Goal: Transaction & Acquisition: Purchase product/service

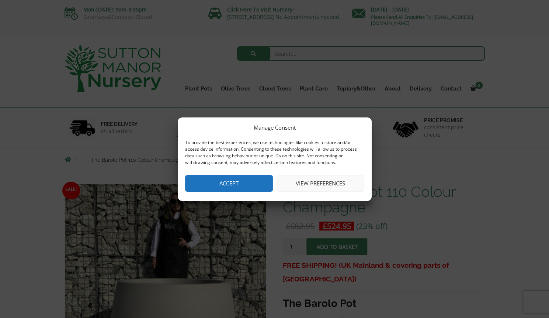
click at [232, 185] on button "Accept" at bounding box center [229, 183] width 88 height 17
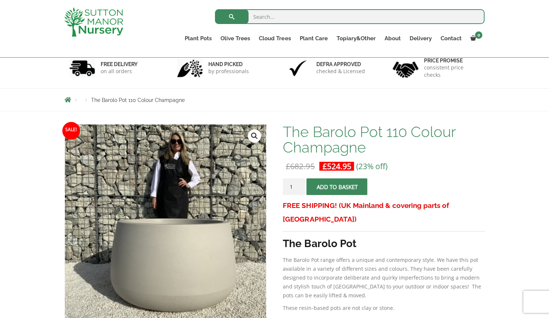
scroll to position [46, 0]
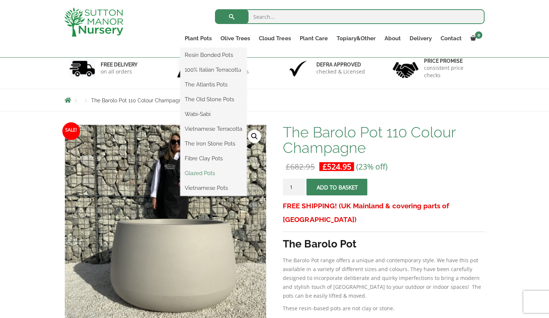
click at [201, 175] on link "Glazed Pots" at bounding box center [213, 172] width 66 height 11
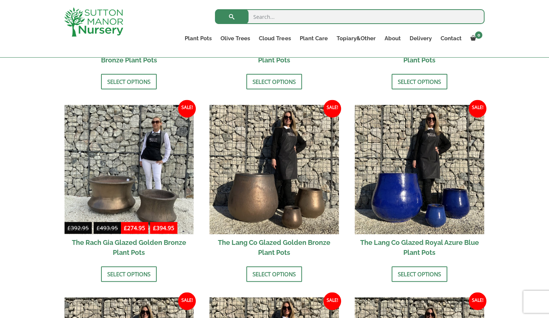
scroll to position [526, 0]
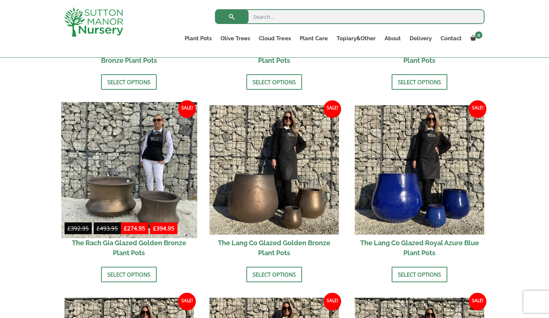
click at [115, 180] on img at bounding box center [129, 170] width 136 height 136
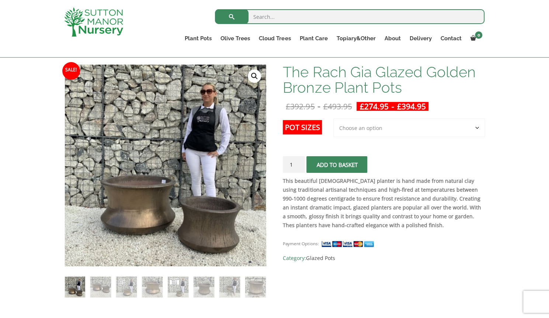
scroll to position [105, 0]
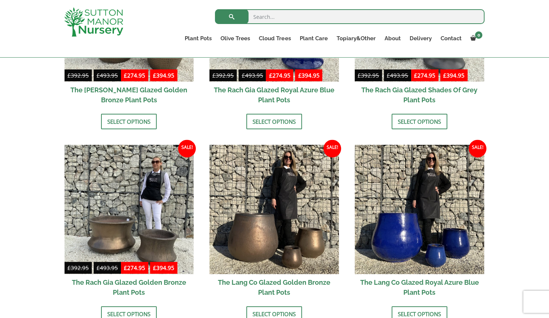
scroll to position [481, 0]
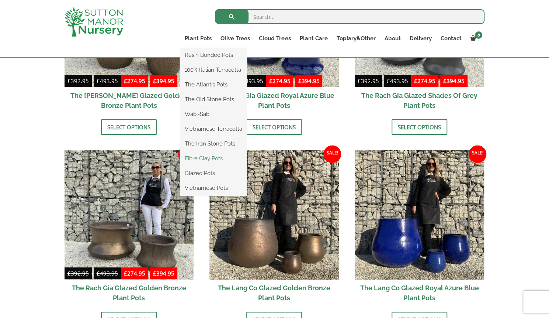
click at [202, 157] on link "Fibre Clay Pots" at bounding box center [213, 158] width 66 height 11
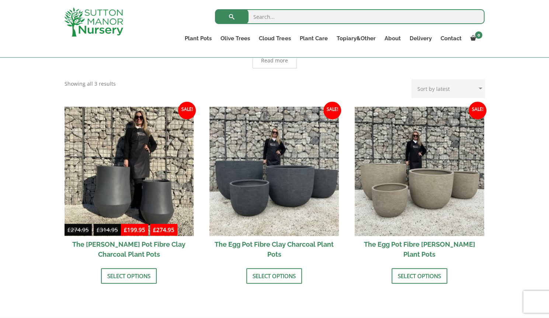
scroll to position [189, 0]
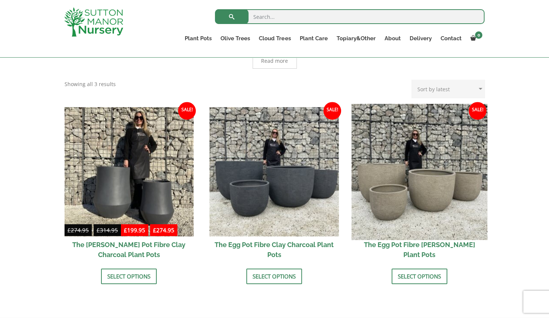
click at [426, 200] on img at bounding box center [419, 172] width 136 height 136
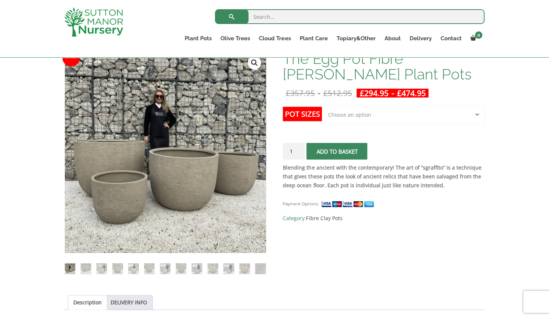
scroll to position [119, 0]
click at [116, 266] on img at bounding box center [117, 268] width 10 height 10
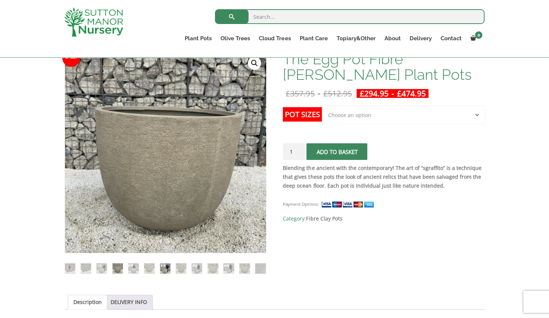
click at [166, 267] on img at bounding box center [165, 268] width 10 height 10
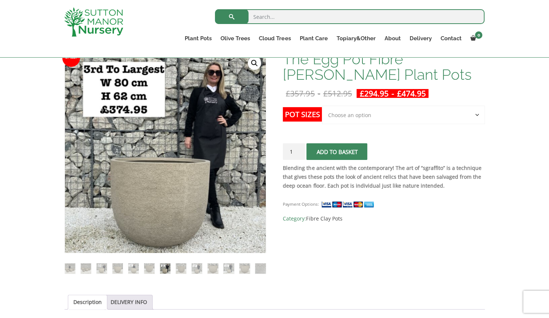
click at [75, 269] on li at bounding box center [70, 268] width 11 height 11
click at [70, 266] on img at bounding box center [70, 268] width 10 height 10
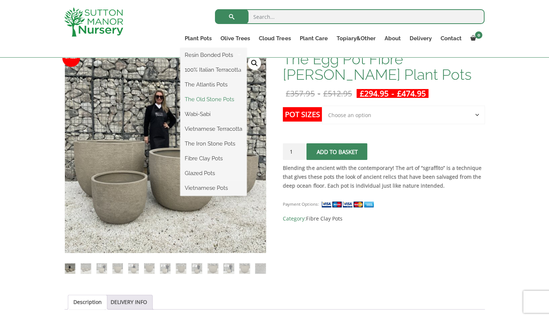
click at [212, 99] on link "The Old Stone Pots" at bounding box center [213, 99] width 66 height 11
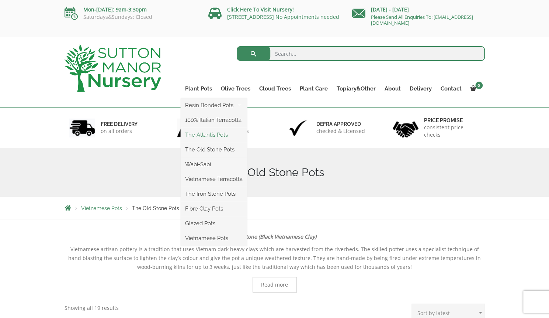
click at [200, 136] on link "The Atlantis Pots" at bounding box center [214, 134] width 66 height 11
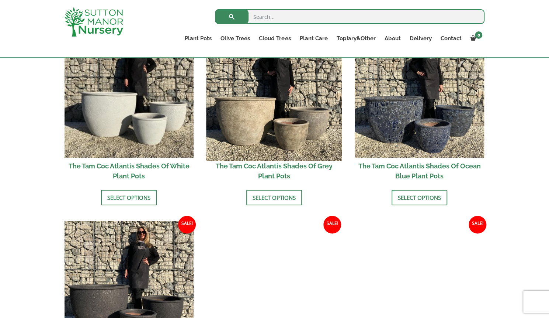
scroll to position [472, 0]
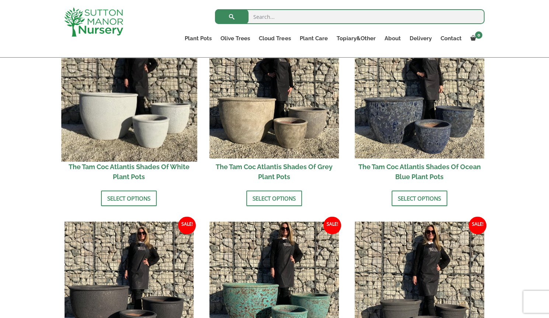
click at [142, 114] on img at bounding box center [129, 94] width 136 height 136
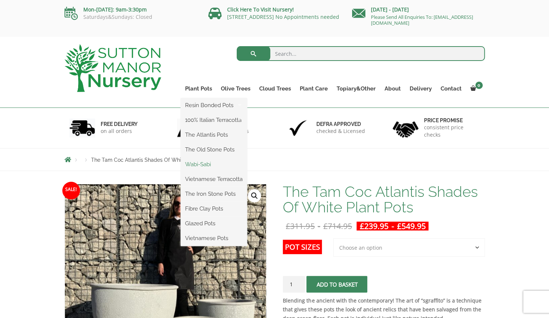
click at [205, 163] on link "Wabi-Sabi" at bounding box center [214, 164] width 66 height 11
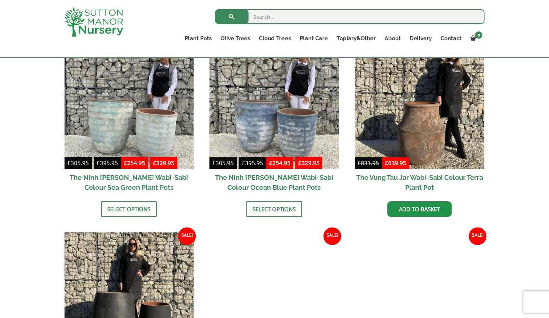
scroll to position [590, 0]
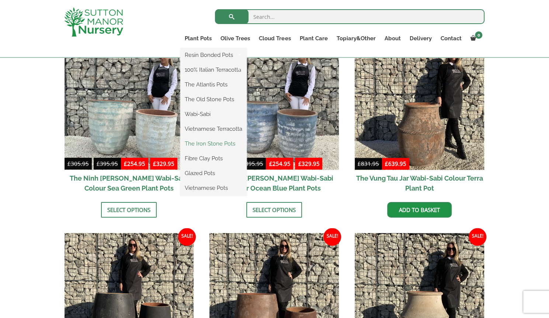
click at [202, 142] on link "The Iron Stone Pots" at bounding box center [213, 143] width 66 height 11
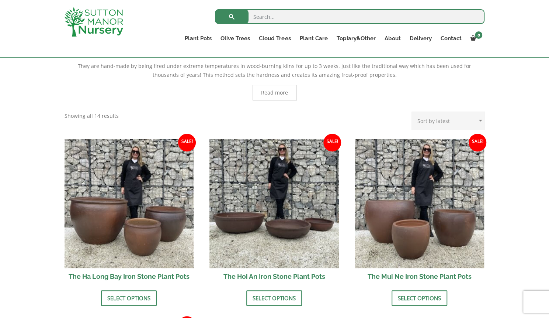
scroll to position [180, 0]
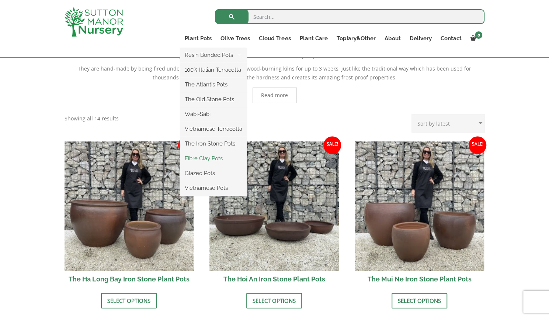
click at [196, 162] on link "Fibre Clay Pots" at bounding box center [213, 158] width 66 height 11
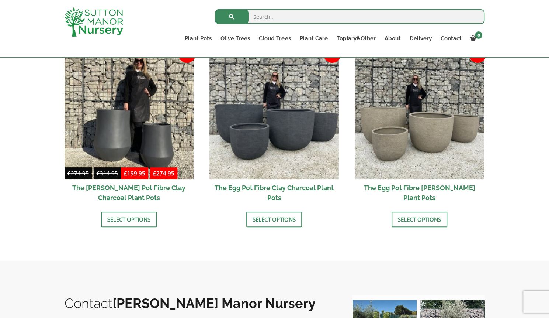
scroll to position [122, 0]
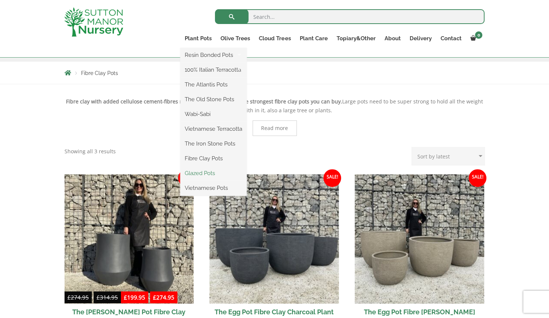
click at [196, 170] on link "Glazed Pots" at bounding box center [213, 172] width 66 height 11
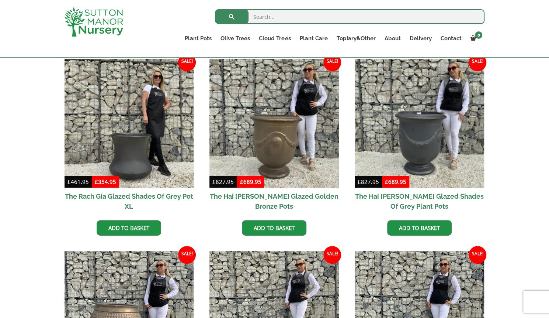
scroll to position [184, 0]
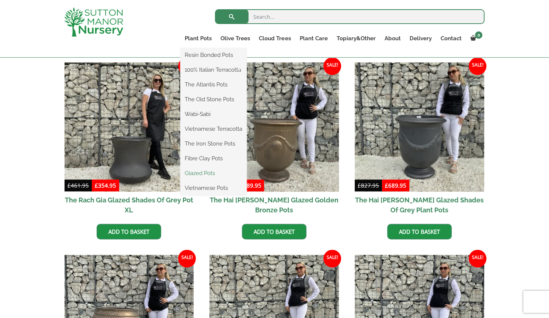
click at [201, 171] on link "Glazed Pots" at bounding box center [213, 172] width 66 height 11
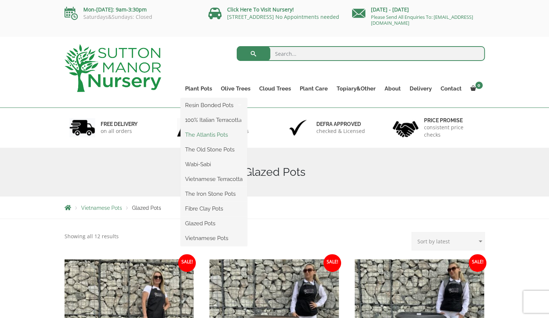
click at [211, 137] on link "The Atlantis Pots" at bounding box center [214, 134] width 66 height 11
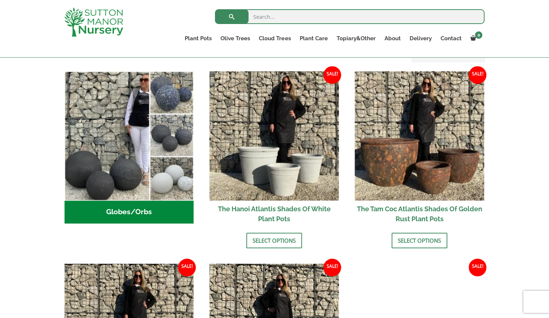
scroll to position [237, 0]
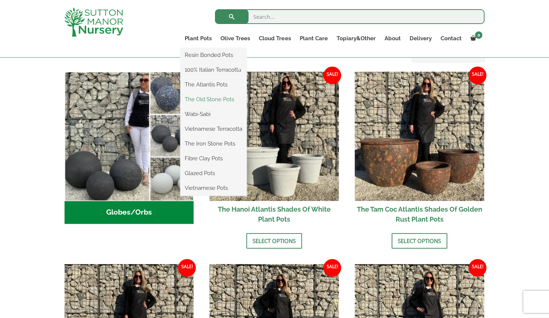
click at [202, 99] on link "The Old Stone Pots" at bounding box center [213, 99] width 66 height 11
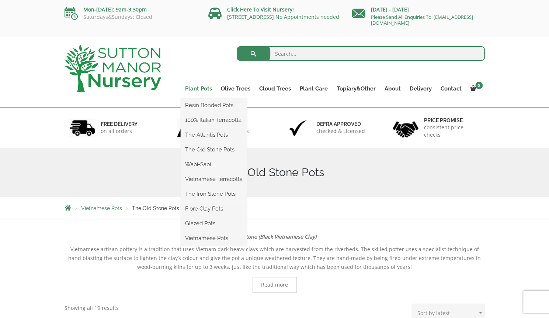
click at [204, 89] on link "Plant Pots" at bounding box center [199, 88] width 36 height 10
click at [204, 209] on link "Fibre Clay Pots" at bounding box center [214, 208] width 66 height 11
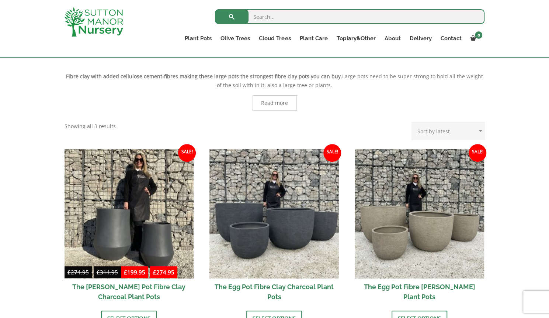
scroll to position [202, 0]
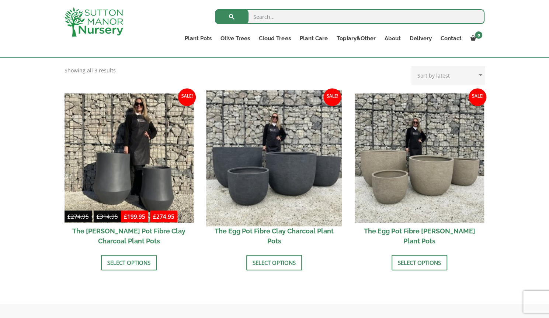
click at [306, 186] on img at bounding box center [275, 158] width 136 height 136
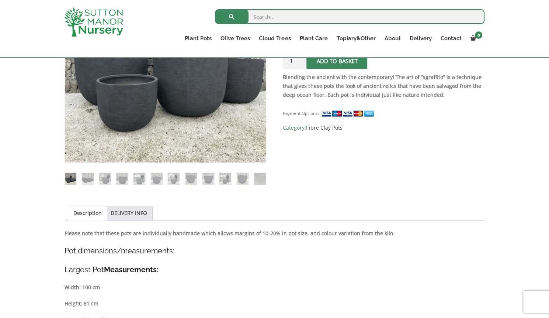
scroll to position [209, 0]
click at [89, 177] on img at bounding box center [88, 179] width 12 height 12
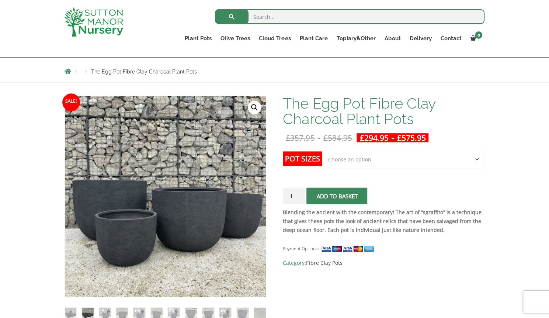
scroll to position [75, 0]
click at [301, 153] on label "Pot Sizes" at bounding box center [302, 159] width 39 height 14
click at [322, 153] on select "Choose an option Click here to buy the 5th To Largest Pot In The Picture Click …" at bounding box center [403, 159] width 163 height 18
click at [336, 160] on select "Choose an option Click here to buy the 5th To Largest Pot In The Picture Click …" at bounding box center [403, 159] width 163 height 18
click at [322, 150] on select "Choose an option Click here to buy the 5th To Largest Pot In The Picture Click …" at bounding box center [403, 159] width 163 height 18
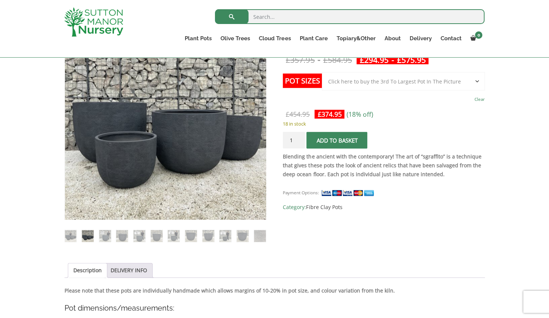
scroll to position [91, 0]
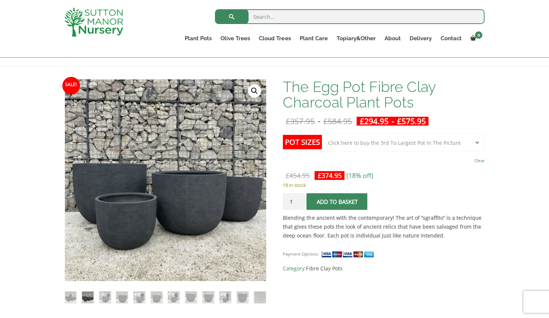
click at [477, 145] on select "Choose an option Click here to buy the 5th To Largest Pot In The Picture Click …" at bounding box center [403, 142] width 163 height 18
click at [322, 133] on select "Choose an option Click here to buy the 5th To Largest Pot In The Picture Click …" at bounding box center [403, 142] width 163 height 18
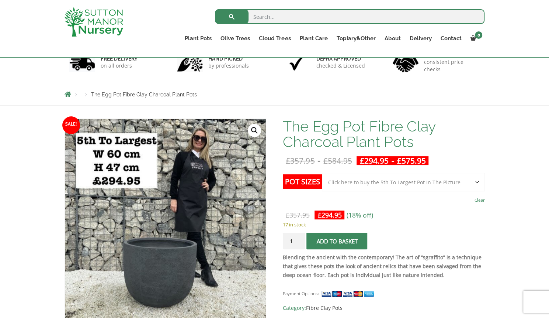
scroll to position [51, 0]
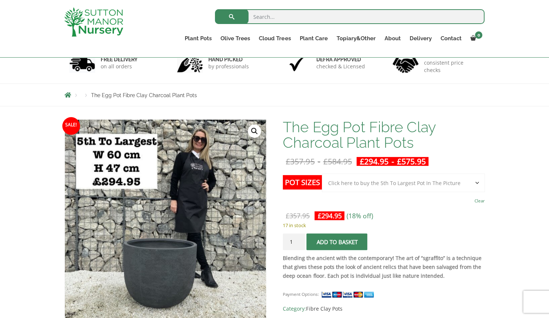
click at [479, 185] on select "Choose an option Click here to buy the 5th To Largest Pot In The Picture Click …" at bounding box center [403, 182] width 163 height 18
select select "Click here to buy The Largest Pot In The Picture"
click at [322, 173] on select "Choose an option Click here to buy the 5th To Largest Pot In The Picture Click …" at bounding box center [403, 182] width 163 height 18
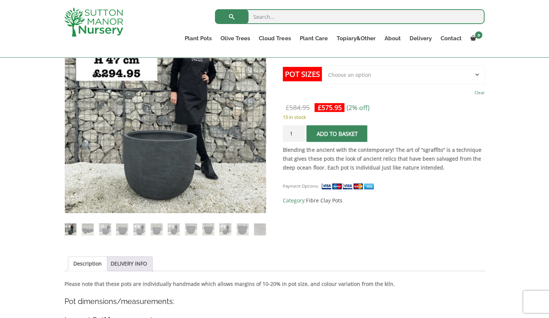
scroll to position [156, 0]
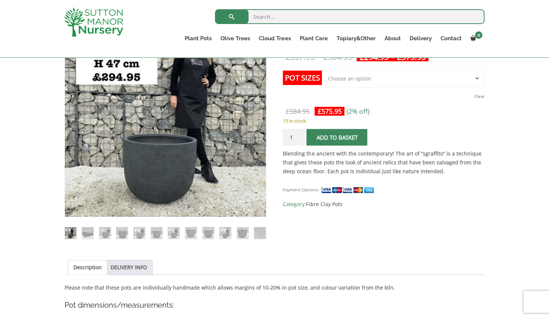
click at [295, 136] on input "1" at bounding box center [294, 137] width 22 height 17
type input "2"
click at [298, 135] on input "2" at bounding box center [294, 137] width 22 height 17
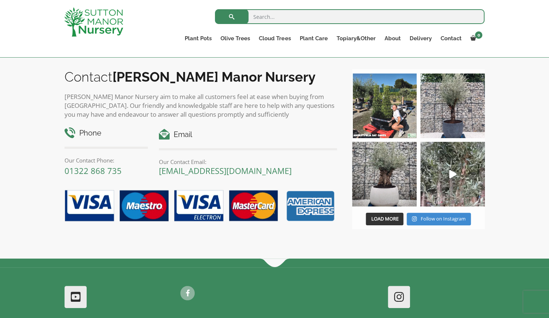
scroll to position [1184, 0]
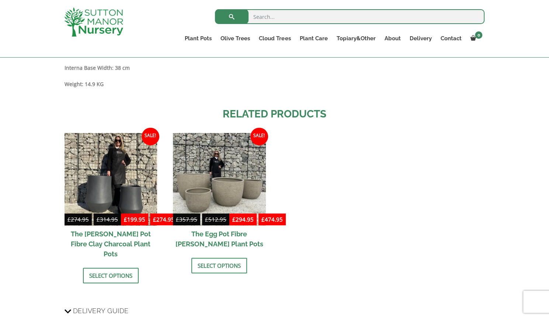
click at [341, 123] on section "Related products Sale! £ 274.95 - £ 314.95 £ 199.95 - £ 274.95 The Bien Hoa Pot…" at bounding box center [275, 202] width 420 height 192
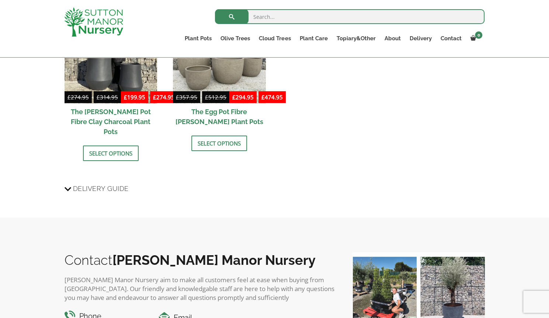
scroll to position [1054, 0]
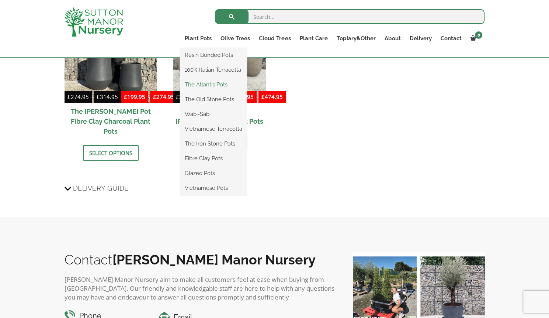
click at [214, 84] on link "The Atlantis Pots" at bounding box center [213, 84] width 66 height 11
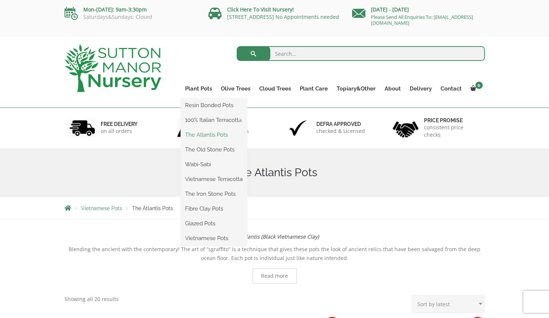
click at [205, 132] on link "The Atlantis Pots" at bounding box center [214, 134] width 66 height 11
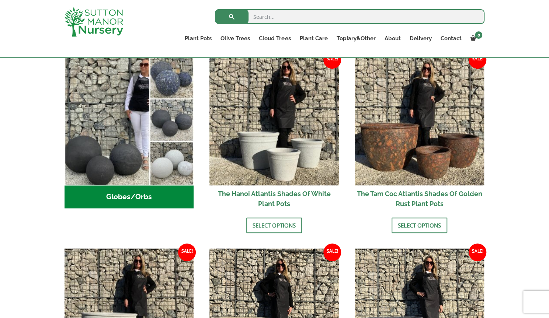
scroll to position [251, 0]
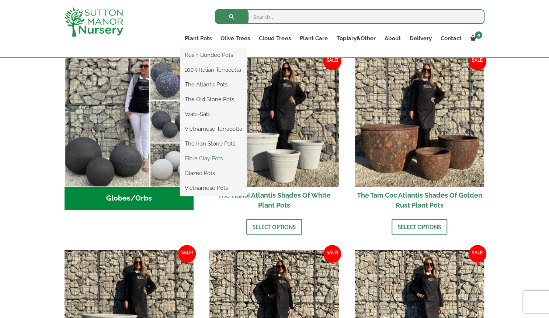
click at [210, 157] on link "Fibre Clay Pots" at bounding box center [213, 158] width 66 height 11
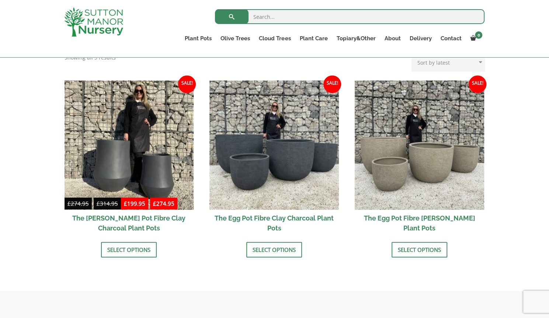
scroll to position [216, 0]
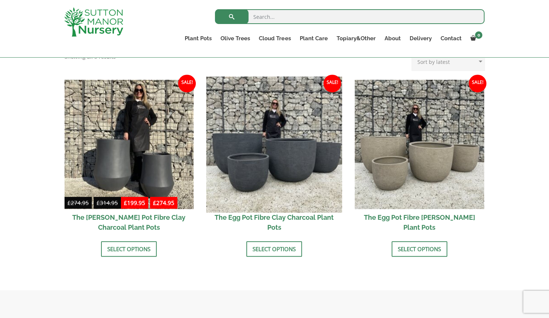
click at [292, 163] on img at bounding box center [275, 144] width 136 height 136
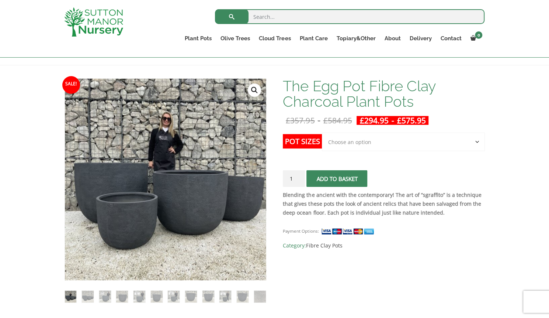
scroll to position [92, 0]
click at [481, 141] on select "Choose an option Click here to buy the 5th To Largest Pot In The Picture Click …" at bounding box center [403, 142] width 163 height 18
select select "Click here to buy The Largest Pot In The Picture"
click at [322, 133] on select "Choose an option Click here to buy the 5th To Largest Pot In The Picture Click …" at bounding box center [403, 142] width 163 height 18
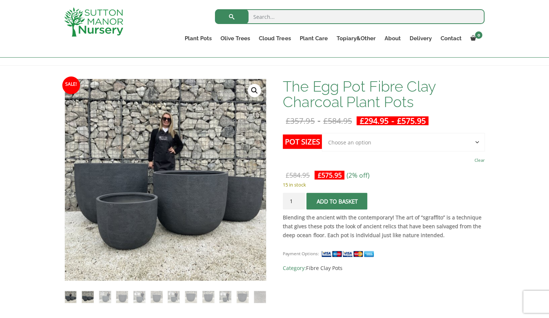
click at [89, 293] on img at bounding box center [88, 297] width 12 height 12
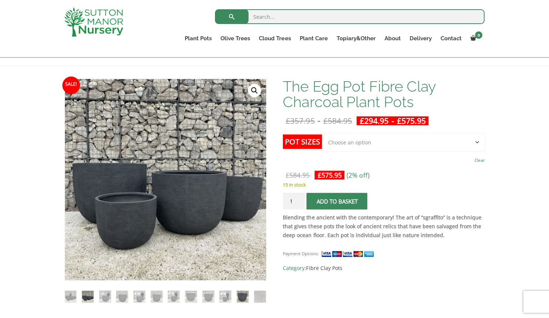
click at [240, 297] on img at bounding box center [243, 296] width 12 height 12
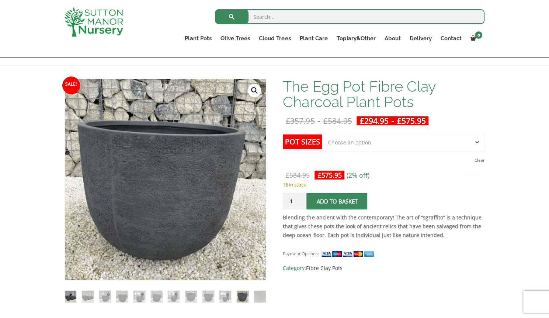
click at [73, 296] on img at bounding box center [71, 296] width 12 height 12
